Goal: Task Accomplishment & Management: Manage account settings

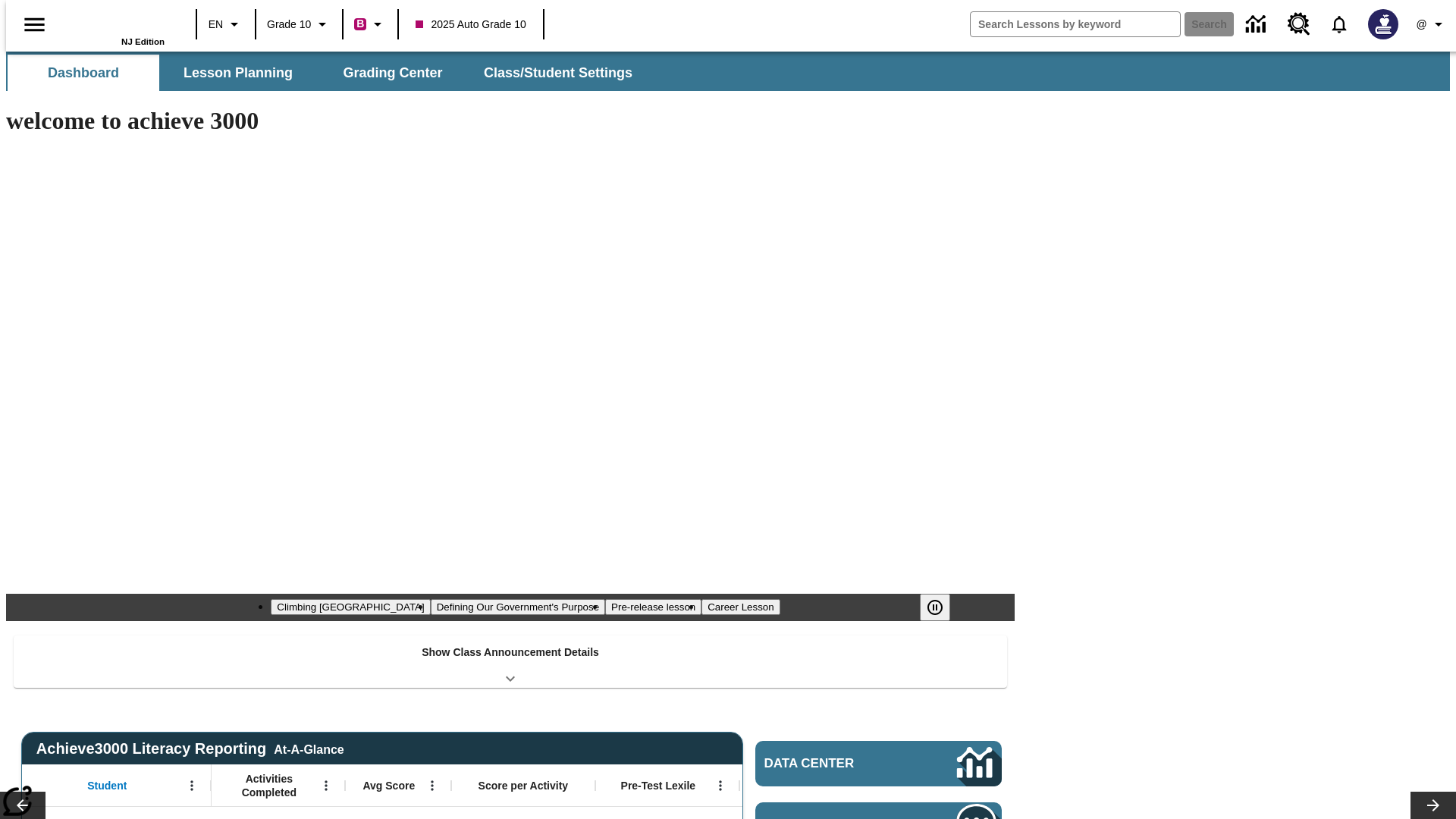
type input "-1"
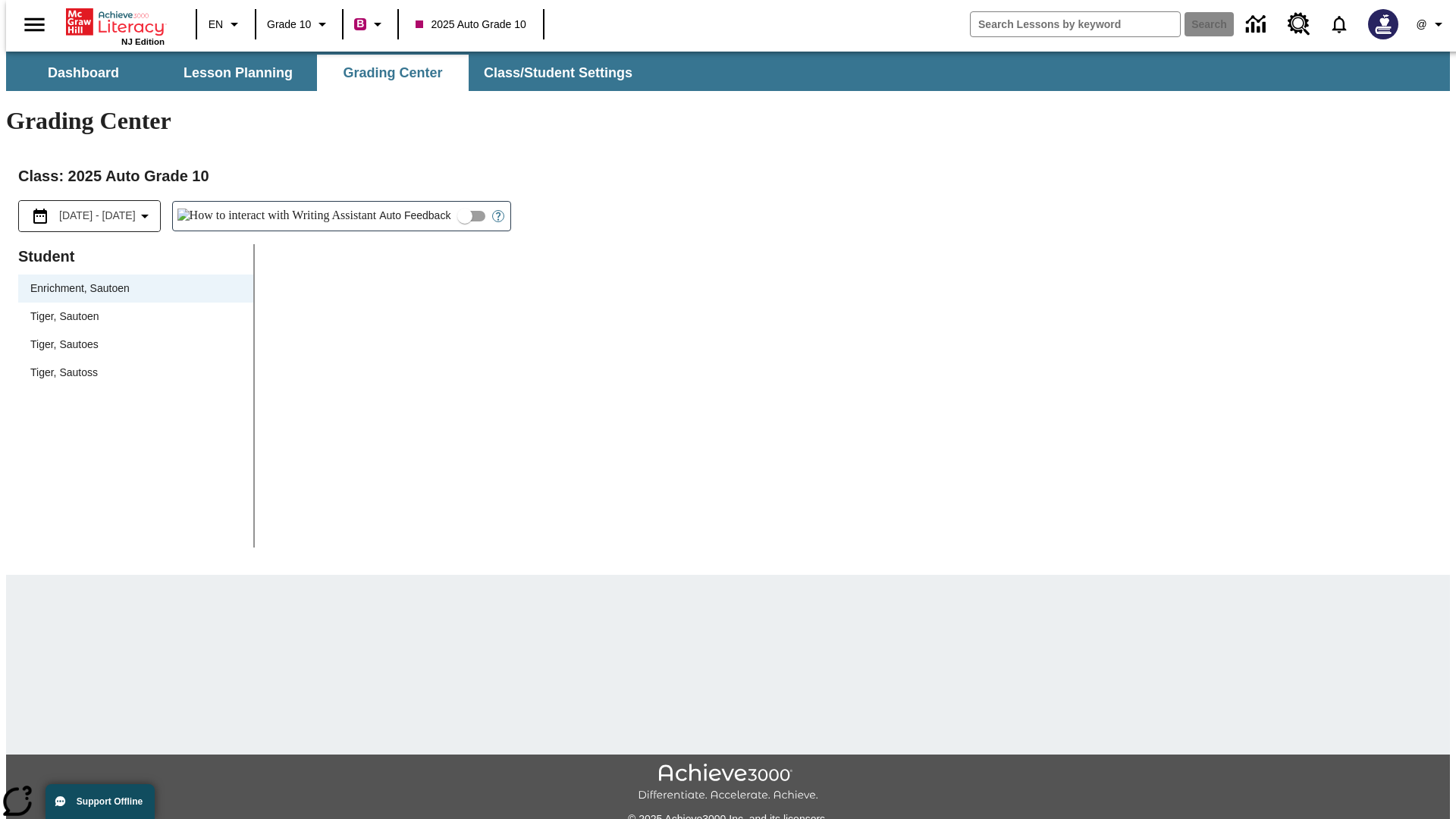
click at [130, 309] on span "Tiger, Sautoen" at bounding box center [136, 316] width 211 height 15
click at [422, 202] on input "Auto Feedback" at bounding box center [464, 217] width 87 height 29
checkbox input "true"
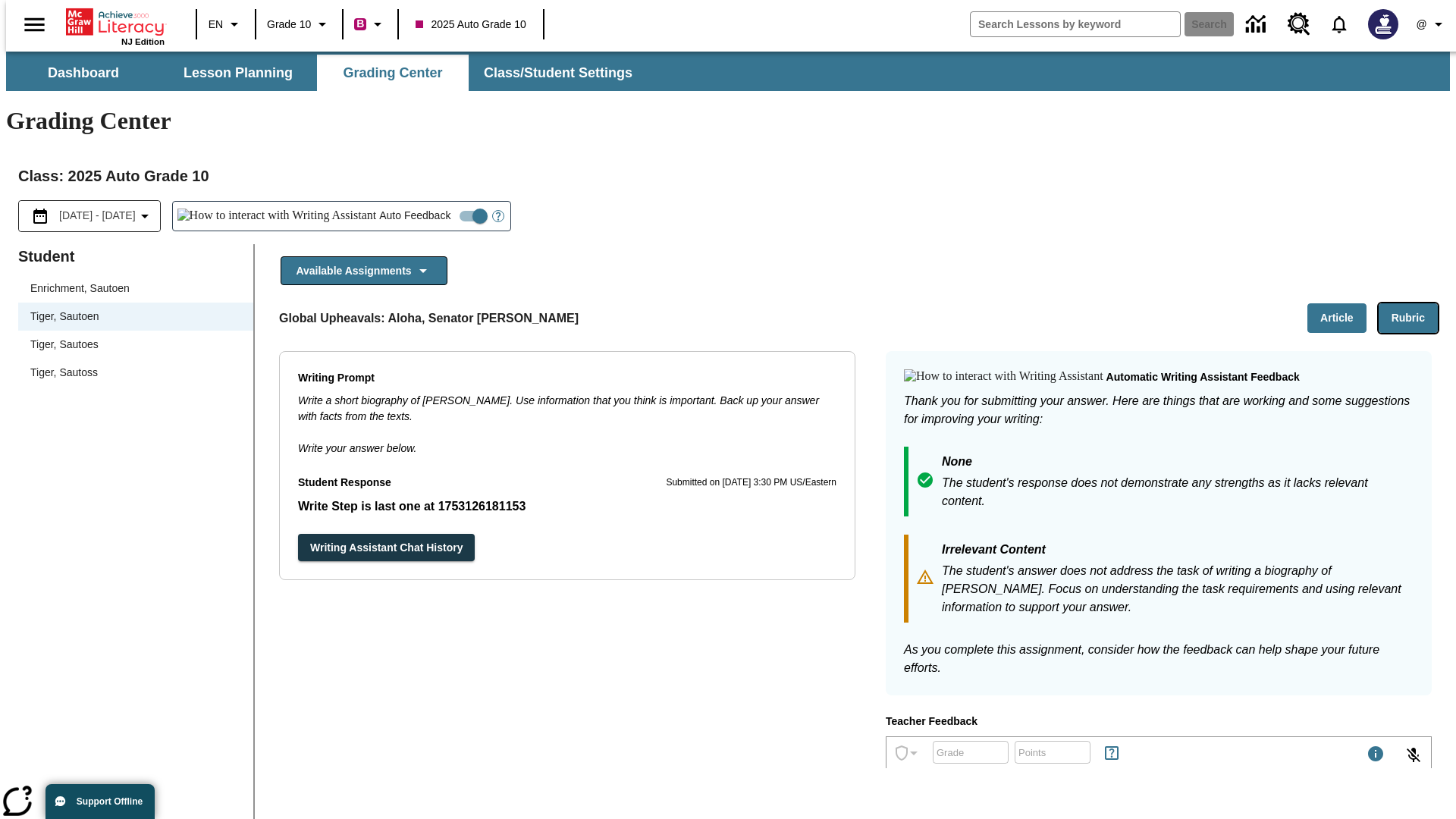
click at [1414, 303] on button "Rubric" at bounding box center [1408, 318] width 59 height 29
click at [1343, 303] on button "Article" at bounding box center [1337, 318] width 59 height 29
